Goal: Transaction & Acquisition: Subscribe to service/newsletter

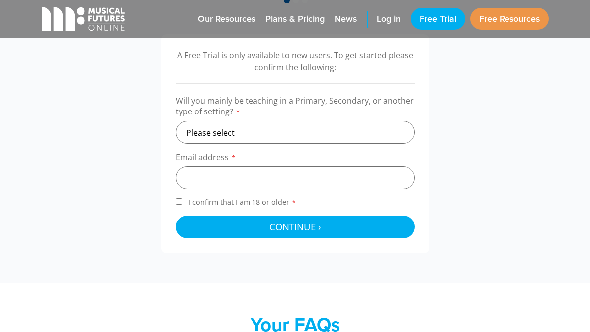
scroll to position [334, 0]
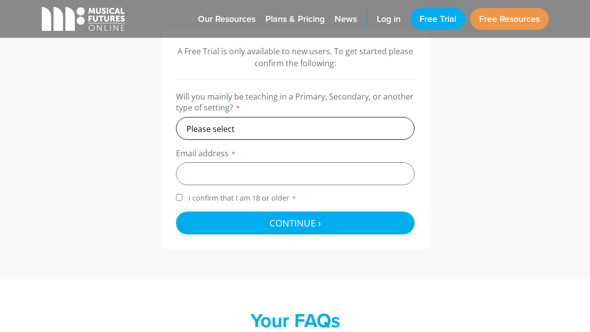
click at [247, 129] on select "Please select Primary Secondary Other" at bounding box center [295, 128] width 239 height 23
select select "secondary"
click at [176, 117] on select "Please select Primary Secondary Other" at bounding box center [295, 128] width 239 height 23
click at [222, 178] on input "email" at bounding box center [295, 173] width 239 height 23
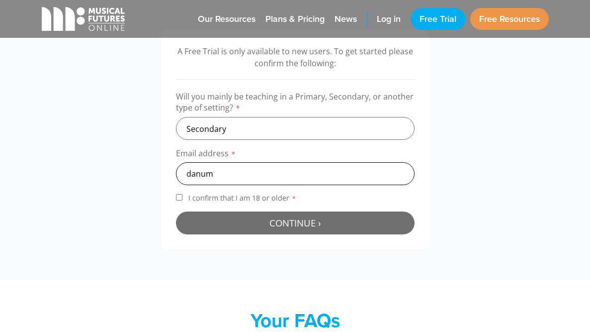
type input "danum"
click at [344, 232] on button "Continue › Checking your details..." at bounding box center [295, 222] width 239 height 23
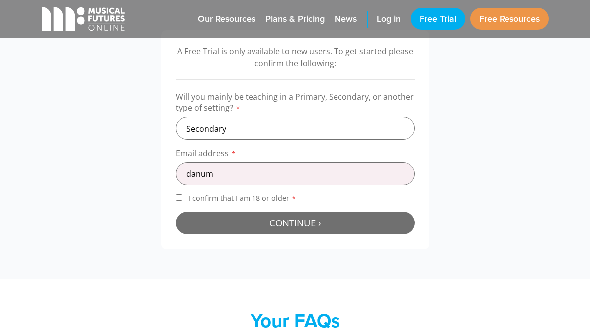
click at [344, 232] on button "Continue › Checking your details..." at bounding box center [295, 222] width 239 height 23
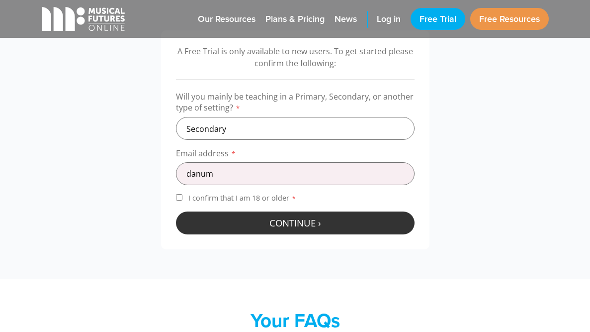
click at [346, 226] on button "Continue › Checking your details..." at bounding box center [295, 222] width 239 height 23
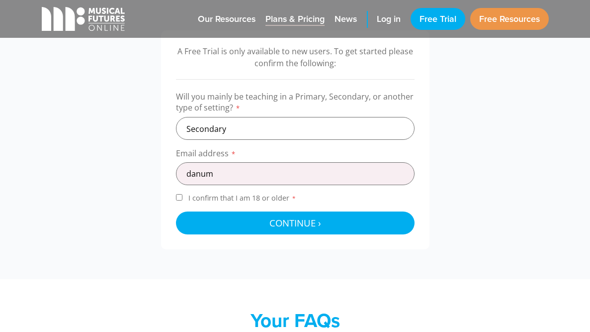
click at [269, 18] on span "Plans & Pricing" at bounding box center [295, 18] width 59 height 13
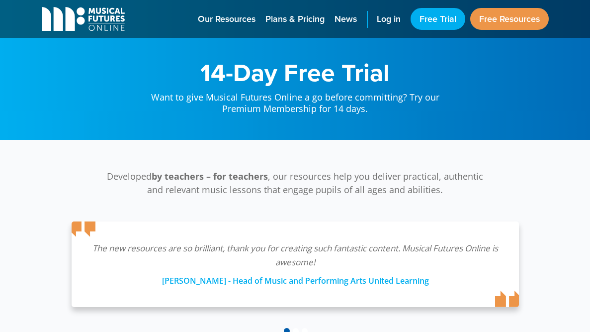
select select "secondary"
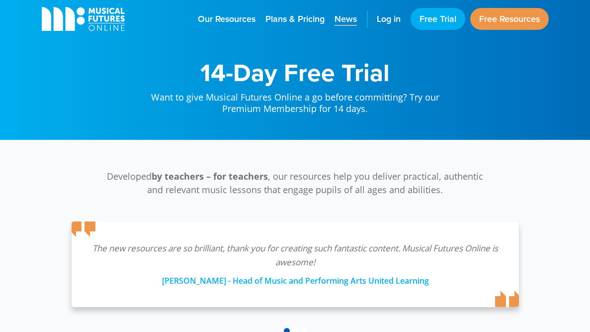
click at [340, 18] on span "News" at bounding box center [346, 18] width 22 height 13
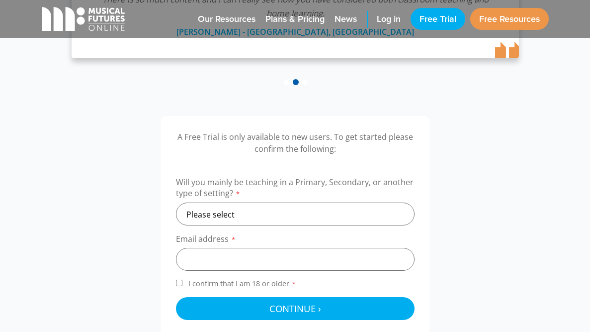
scroll to position [249, 0]
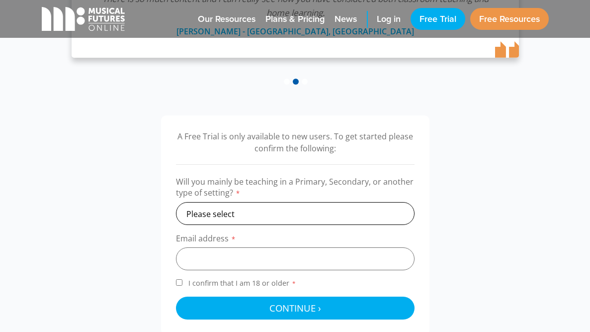
click at [316, 208] on select "Please select Primary Secondary Other" at bounding box center [295, 213] width 239 height 23
select select "secondary"
click at [176, 202] on select "Please select Primary Secondary Other" at bounding box center [295, 213] width 239 height 23
click at [237, 255] on input "email" at bounding box center [295, 258] width 239 height 23
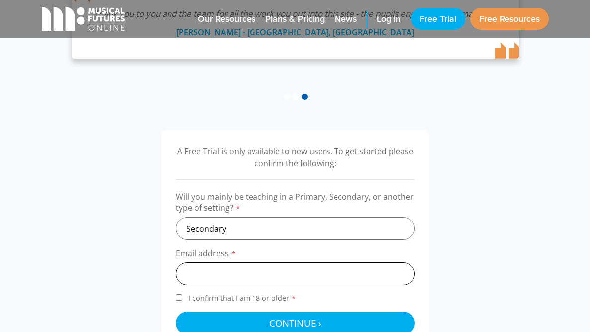
scroll to position [231, 0]
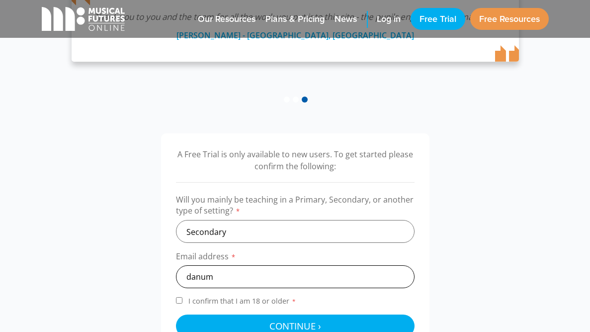
type input "danum"
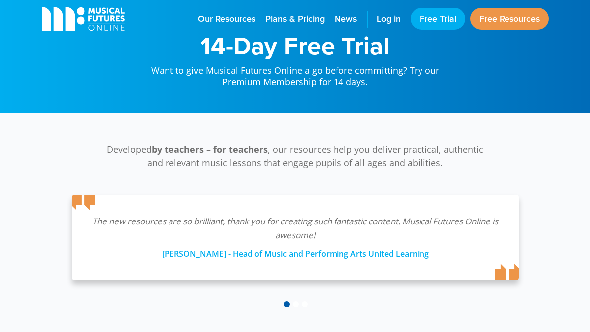
scroll to position [22, 0]
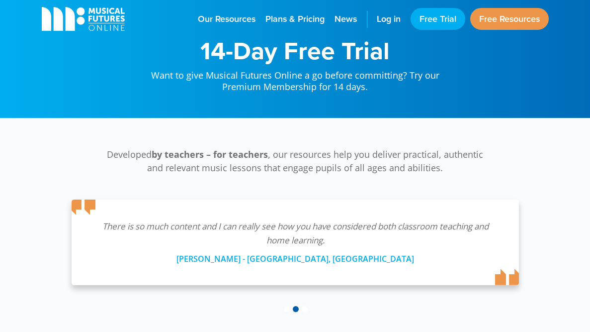
click at [541, 265] on div "Developed by teachers – for teachers , our resources help you deliver practical…" at bounding box center [295, 230] width 527 height 165
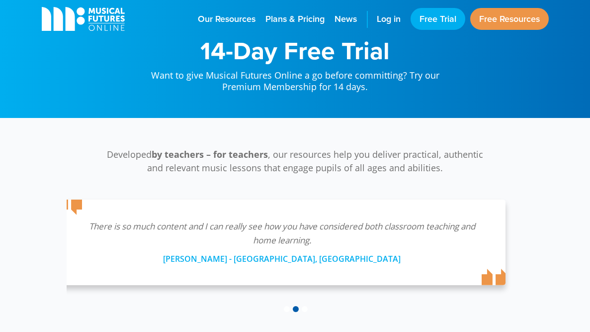
drag, startPoint x: 524, startPoint y: 263, endPoint x: 465, endPoint y: 250, distance: 60.2
click at [465, 250] on div "There is so much content and I can really see how you have considered both clas…" at bounding box center [282, 241] width 458 height 105
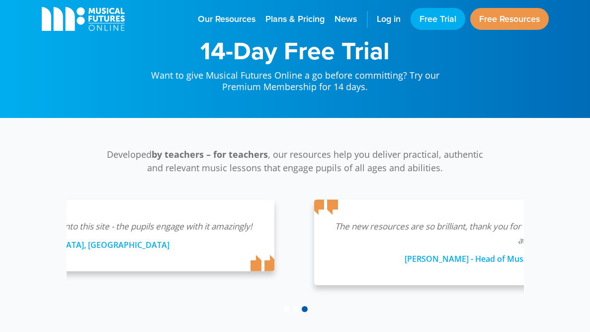
drag, startPoint x: 514, startPoint y: 269, endPoint x: 265, endPoint y: 277, distance: 249.3
click at [265, 271] on icon at bounding box center [263, 263] width 25 height 16
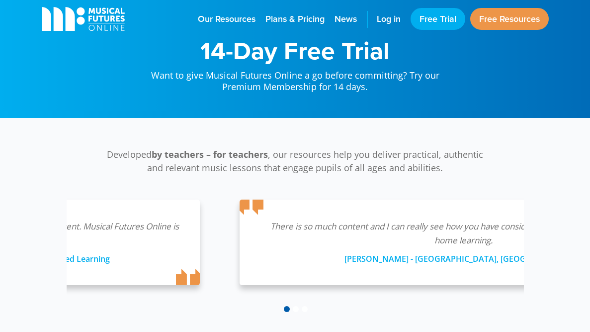
drag, startPoint x: 523, startPoint y: 237, endPoint x: 203, endPoint y: 251, distance: 319.6
click at [203, 251] on div "There is so much content and I can really see how you have considered both clas…" at bounding box center [479, 241] width 3412 height 105
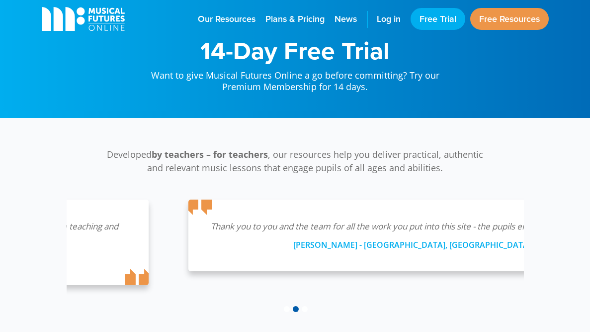
drag, startPoint x: 419, startPoint y: 229, endPoint x: 33, endPoint y: 295, distance: 391.5
click at [33, 295] on div "Developed by teachers – for teachers , our resources help you deliver practical…" at bounding box center [295, 230] width 527 height 165
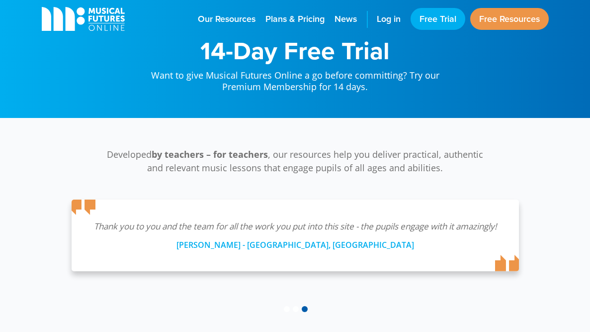
drag, startPoint x: 381, startPoint y: 224, endPoint x: 342, endPoint y: 237, distance: 41.5
click at [342, 233] on p "Thank you to you and the team for all the work you put into this site - the pup…" at bounding box center [296, 226] width 408 height 14
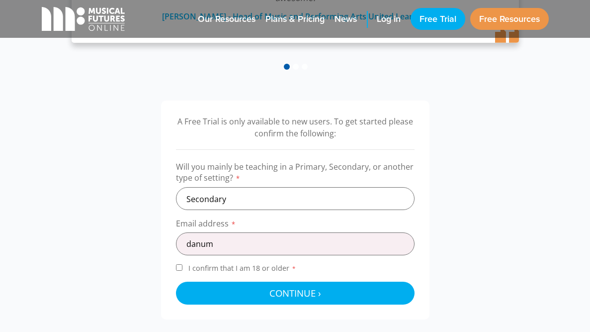
scroll to position [277, 0]
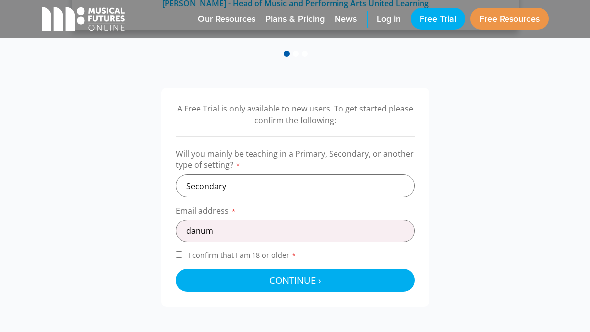
click at [182, 253] on input "I confirm that I am 18 or older *" at bounding box center [179, 254] width 6 height 6
checkbox input "true"
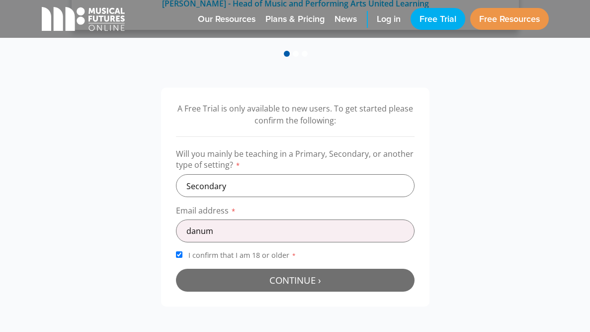
click at [252, 282] on button "Continue › Checking your details..." at bounding box center [295, 280] width 239 height 23
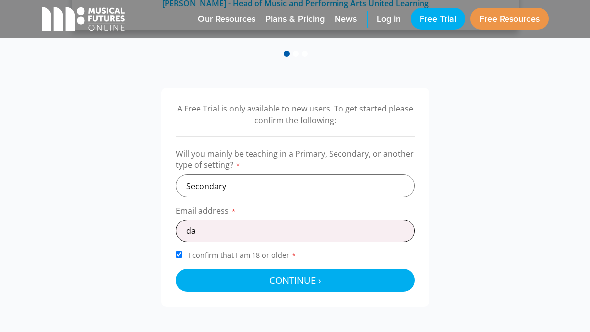
type input "d"
type input "D"
paste input "enquiries@danum.outwood.com"
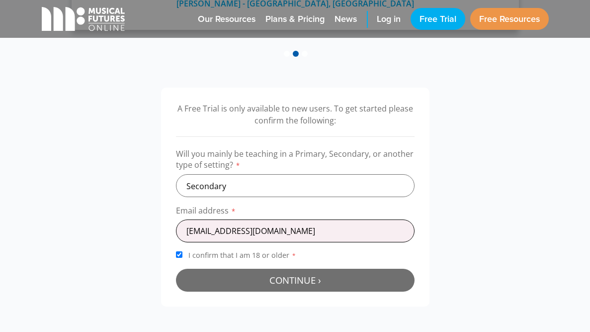
type input "enquiries@danum.outwood.com"
click at [279, 279] on span "Continue ›" at bounding box center [296, 280] width 52 height 12
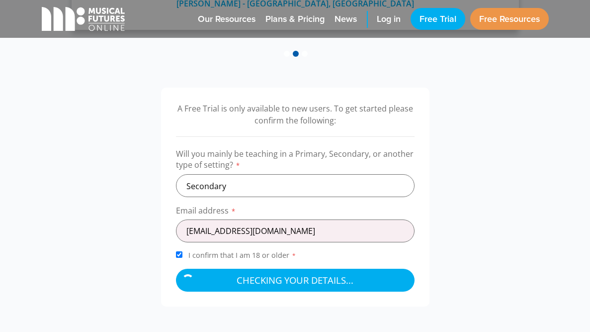
click at [183, 269] on div at bounding box center [295, 280] width 239 height 23
click at [180, 258] on input "I confirm that I am 18 or older *" at bounding box center [179, 254] width 6 height 6
checkbox input "false"
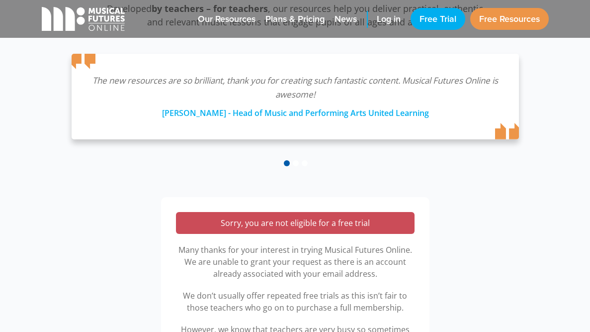
scroll to position [191, 0]
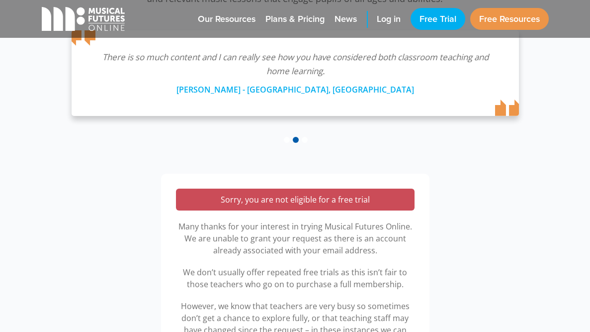
click at [334, 207] on div "Sorry, you are not eligible for a free trial" at bounding box center [295, 199] width 239 height 22
click at [281, 187] on div "Sorry, you are not eligible for a free trial Many thanks for your interest in t…" at bounding box center [295, 291] width 269 height 235
click at [285, 204] on p "Sorry, you are not eligible for a free trial" at bounding box center [295, 199] width 219 height 12
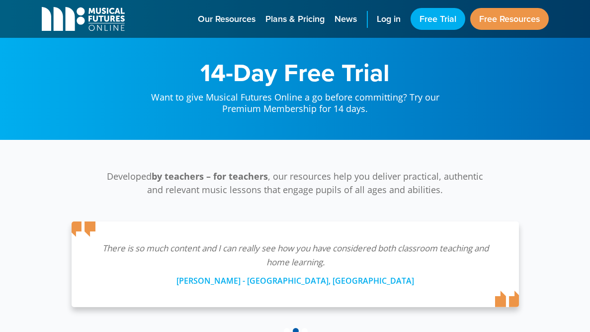
scroll to position [1, 0]
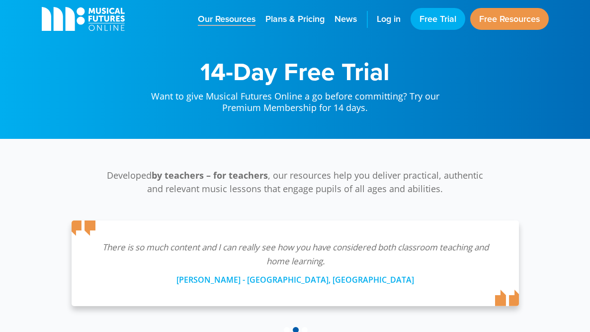
click at [248, 17] on span "Our Resources" at bounding box center [227, 18] width 58 height 13
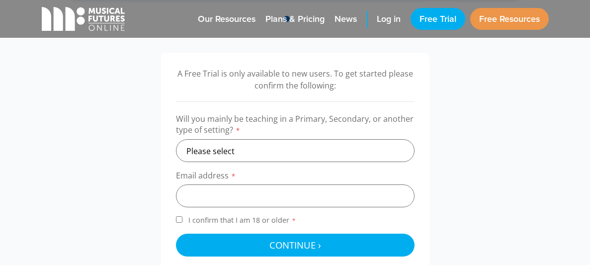
scroll to position [314, 0]
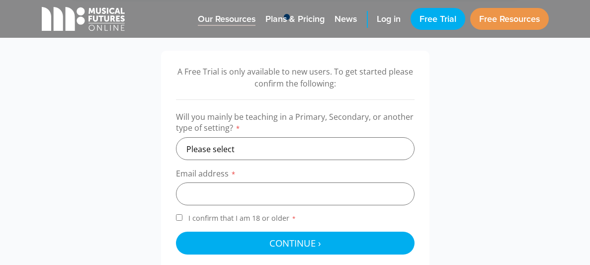
click at [214, 17] on span "Our Resources" at bounding box center [227, 18] width 58 height 13
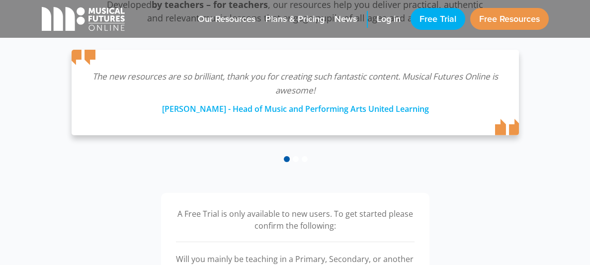
scroll to position [171, 0]
click at [513, 18] on link "Free Resources" at bounding box center [509, 19] width 79 height 22
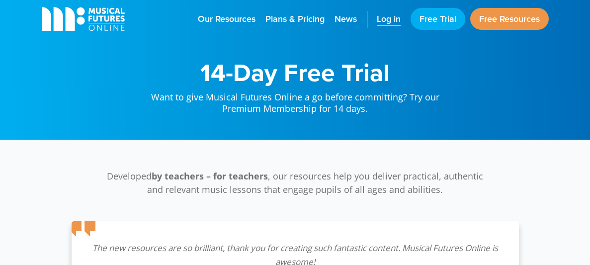
click at [385, 21] on span "Log in" at bounding box center [389, 18] width 24 height 13
